Goal: Information Seeking & Learning: Learn about a topic

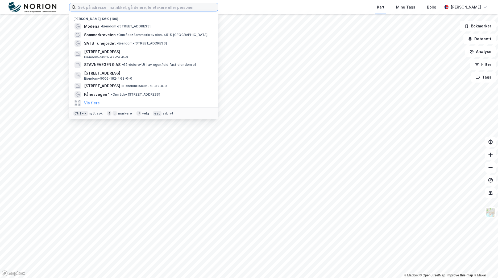
click at [164, 6] on input at bounding box center [147, 7] width 142 height 8
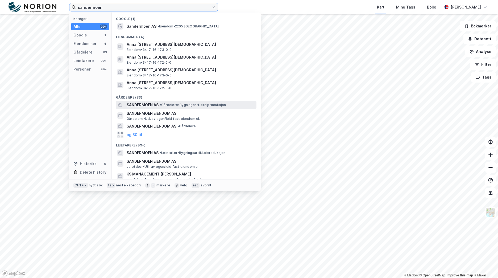
type input "sandermoen"
click at [176, 105] on span "• Gårdeiere • Bygningsartikkelproduksjon" at bounding box center [193, 105] width 66 height 4
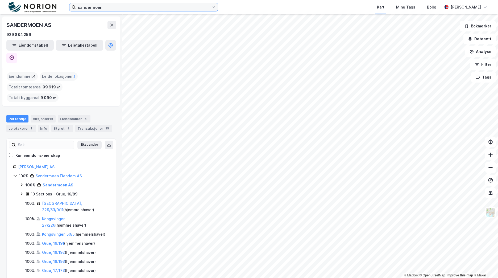
click at [134, 5] on input "sandermoen" at bounding box center [144, 7] width 136 height 8
click at [31, 164] on link "[PERSON_NAME] AS" at bounding box center [36, 166] width 36 height 5
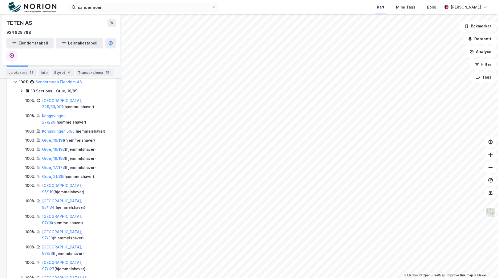
scroll to position [112, 0]
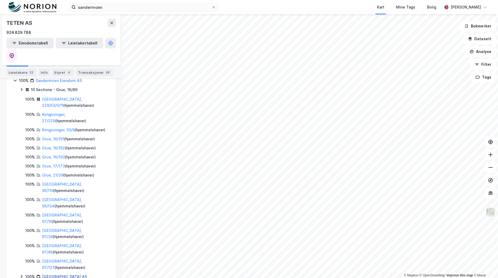
click at [50, 274] on link "[GEOGRAPHIC_DATA] AS" at bounding box center [64, 276] width 45 height 5
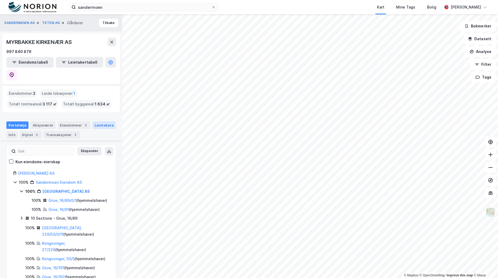
click at [106, 121] on div "Leietakere" at bounding box center [104, 124] width 23 height 7
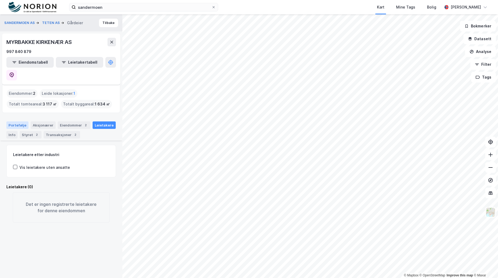
click at [15, 121] on div "Portefølje" at bounding box center [17, 124] width 22 height 7
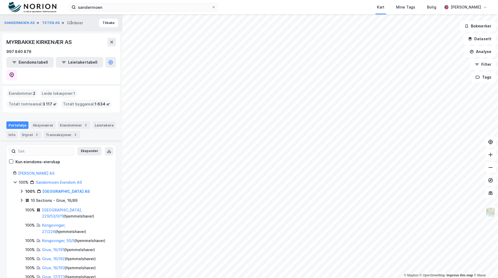
click at [20, 198] on icon at bounding box center [21, 200] width 4 height 4
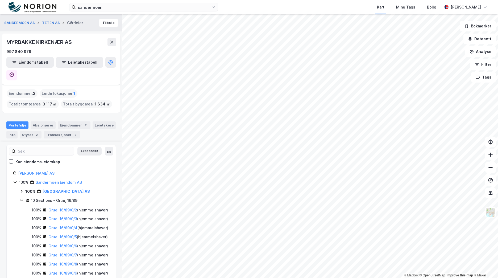
click at [21, 197] on div "10 Sections - Grue, 16/89" at bounding box center [64, 200] width 90 height 7
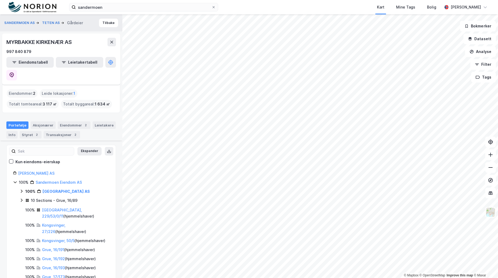
click at [21, 198] on icon at bounding box center [21, 200] width 4 height 4
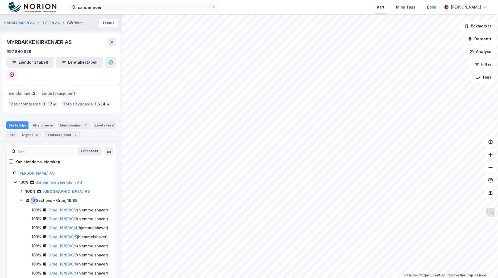
click at [21, 198] on icon at bounding box center [21, 200] width 4 height 4
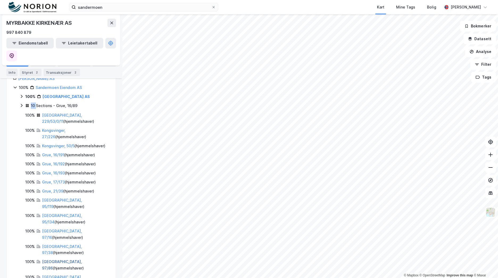
scroll to position [102, 0]
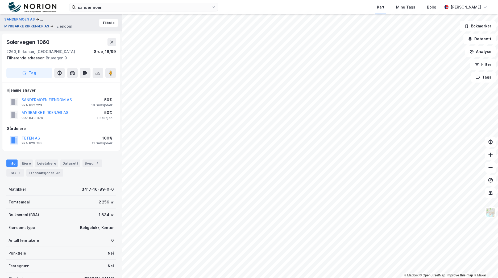
click at [20, 27] on button "MYRBAKKE KIRKENÆR AS" at bounding box center [27, 26] width 46 height 5
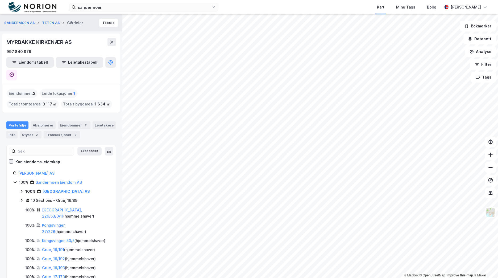
click at [10, 159] on icon at bounding box center [11, 161] width 4 height 4
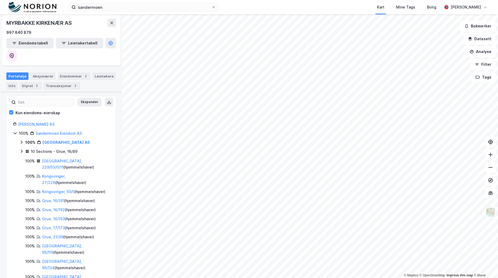
scroll to position [48, 0]
click at [62, 174] on link "Kongsvinger, 27/226" at bounding box center [53, 179] width 23 height 11
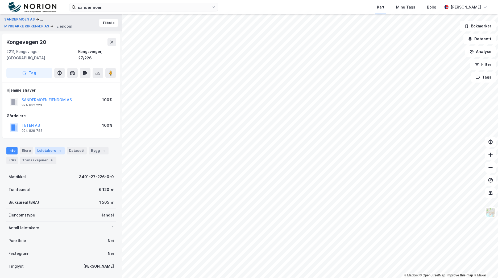
click at [47, 147] on div "Leietakere 1" at bounding box center [50, 150] width 30 height 7
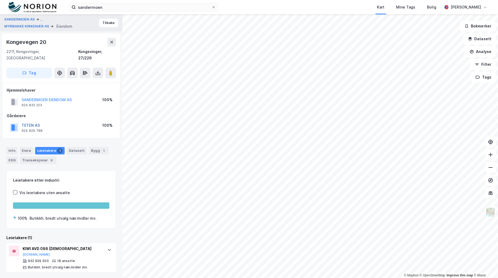
click at [0, 0] on button "TETEN AS" at bounding box center [0, 0] width 0 height 0
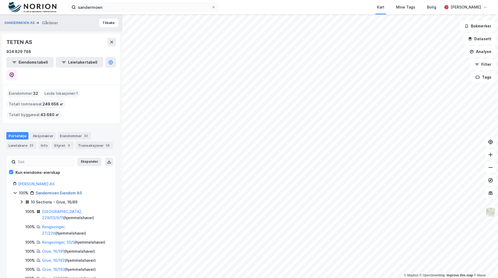
click at [71, 190] on link "Sandermoen Eiendom AS" at bounding box center [59, 192] width 46 height 5
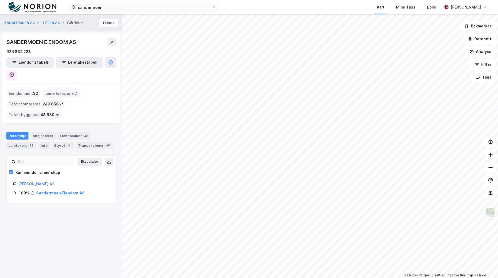
click at [13, 190] on icon at bounding box center [15, 192] width 4 height 4
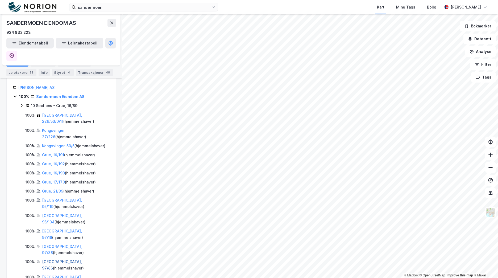
scroll to position [112, 0]
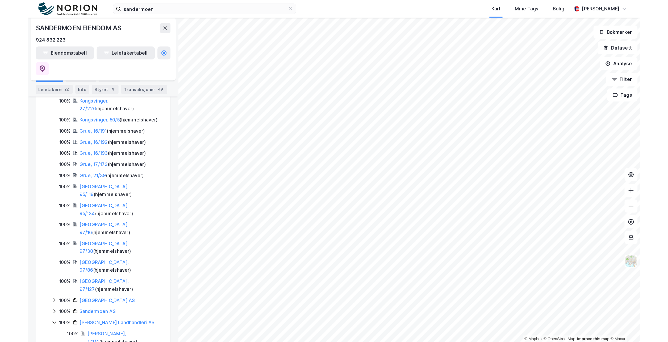
scroll to position [146, 0]
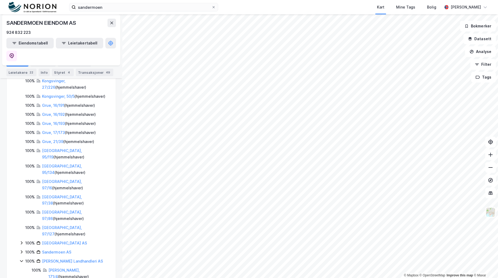
click at [22, 250] on icon at bounding box center [21, 252] width 4 height 4
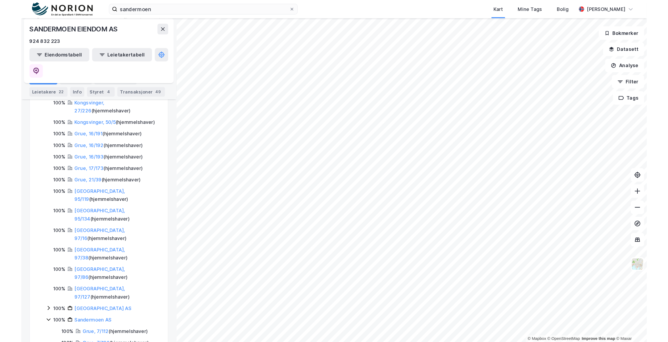
scroll to position [118, 0]
